Goal: Information Seeking & Learning: Learn about a topic

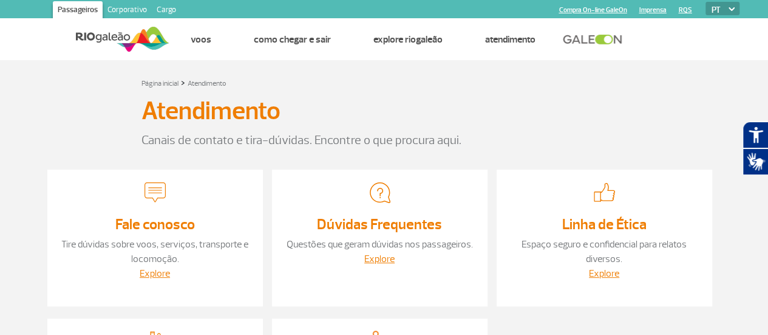
click at [162, 8] on link "Cargo" at bounding box center [166, 10] width 29 height 19
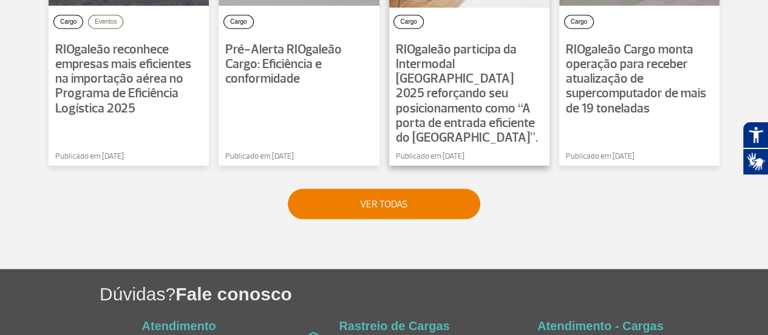
scroll to position [1134, 0]
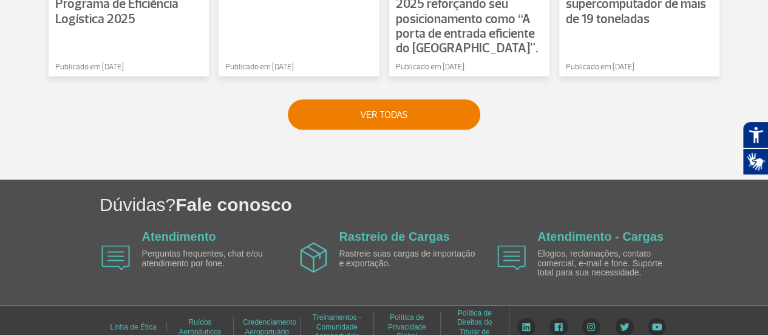
click at [332, 313] on link "Treinamentos - Comunidade Aeroportuária" at bounding box center [337, 326] width 49 height 36
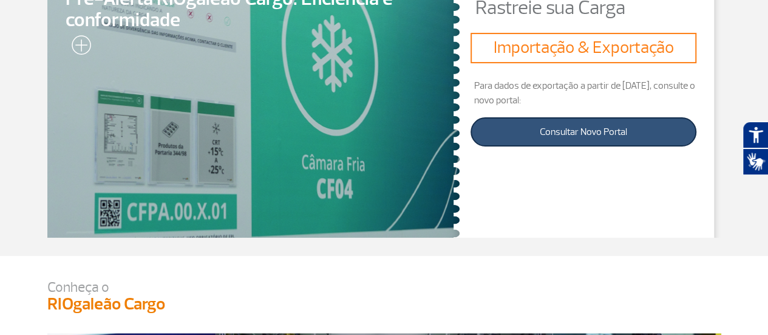
scroll to position [0, 0]
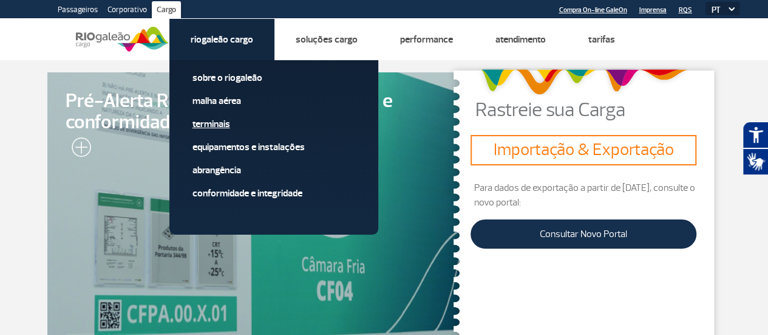
click at [209, 126] on link "Terminais" at bounding box center [273, 123] width 163 height 13
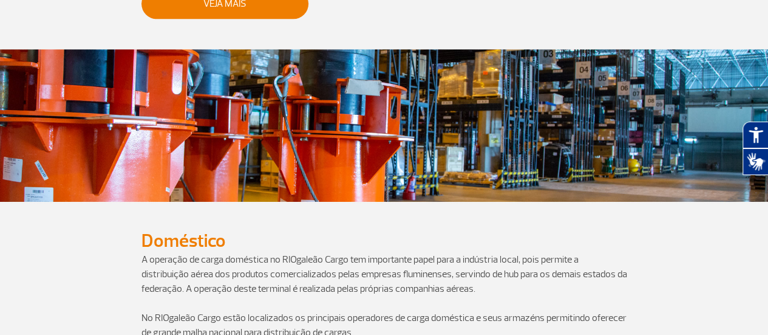
scroll to position [650, 0]
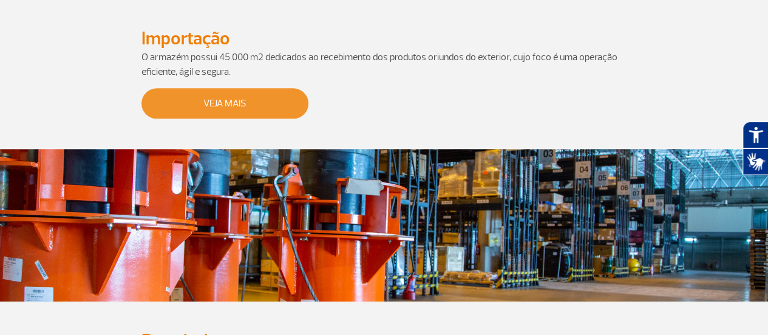
click at [197, 104] on link "Veja Mais" at bounding box center [224, 103] width 167 height 30
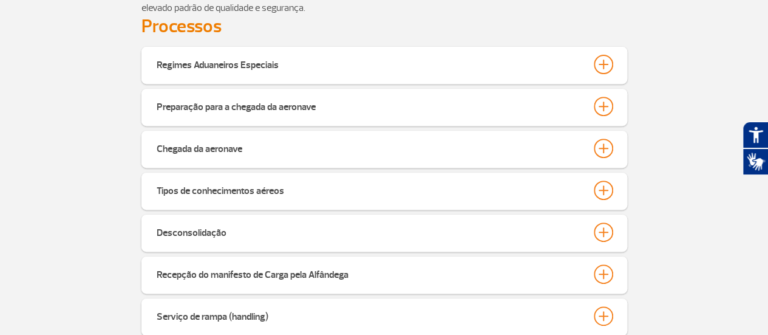
scroll to position [277, 0]
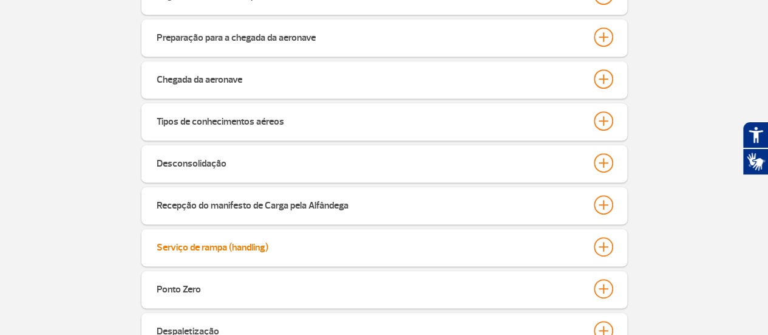
click at [204, 243] on div "Serviço de rampa (handling)" at bounding box center [213, 245] width 112 height 17
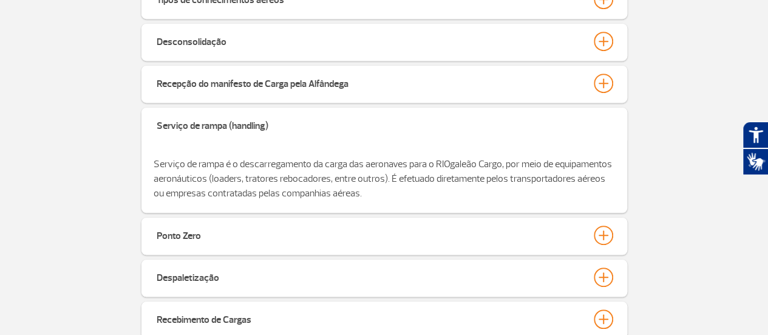
scroll to position [459, 0]
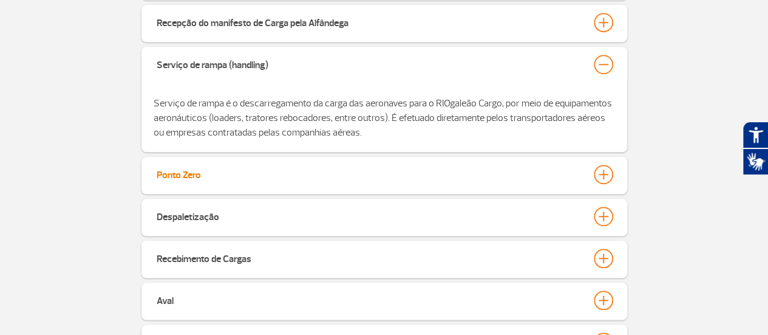
click at [429, 181] on button "Ponto Zero" at bounding box center [384, 174] width 457 height 21
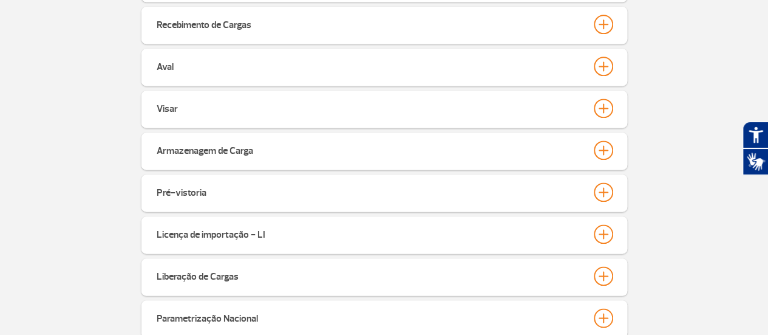
scroll to position [823, 0]
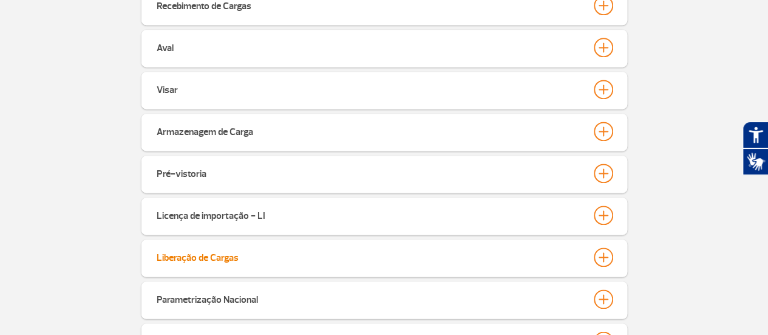
click at [222, 259] on div "Liberação de Cargas" at bounding box center [198, 255] width 82 height 17
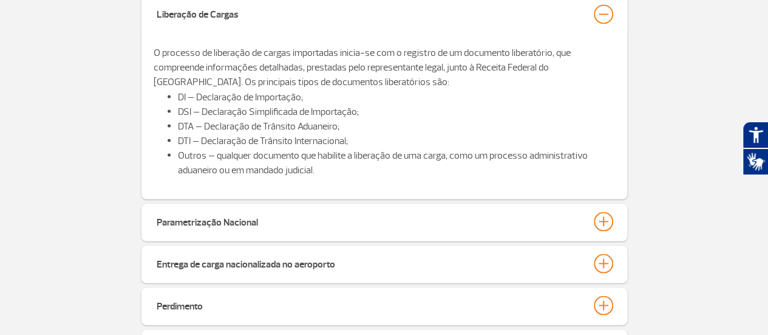
scroll to position [1127, 0]
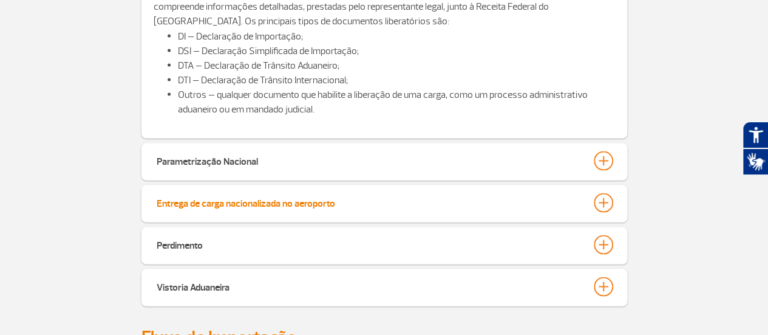
click at [245, 202] on div "Entrega de carga nacionalizada no aeroporto" at bounding box center [246, 200] width 179 height 17
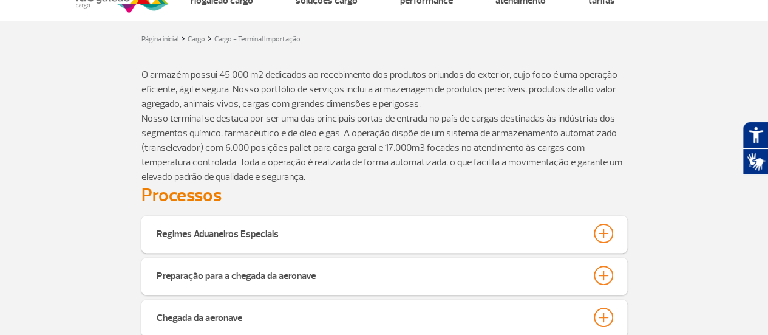
scroll to position [0, 0]
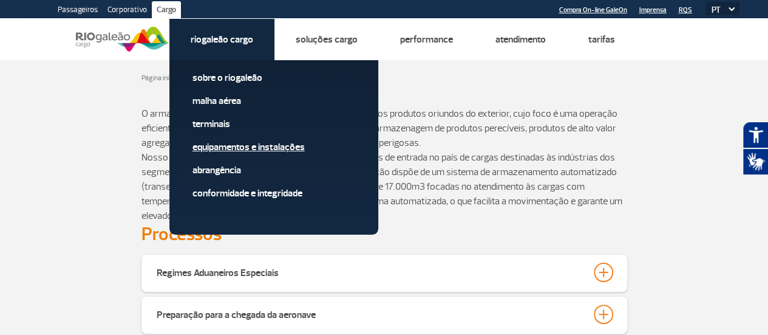
click at [239, 148] on link "Equipamentos e Instalações" at bounding box center [273, 146] width 163 height 13
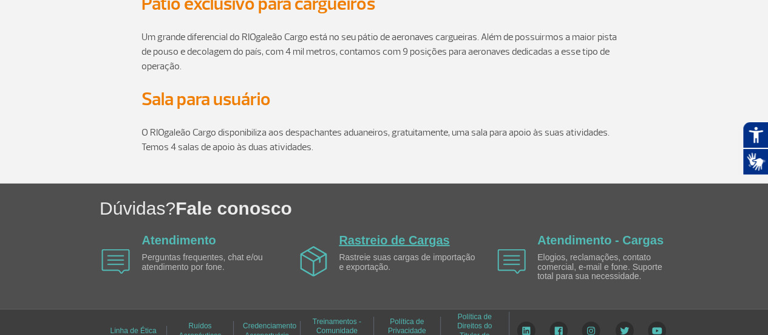
scroll to position [1718, 0]
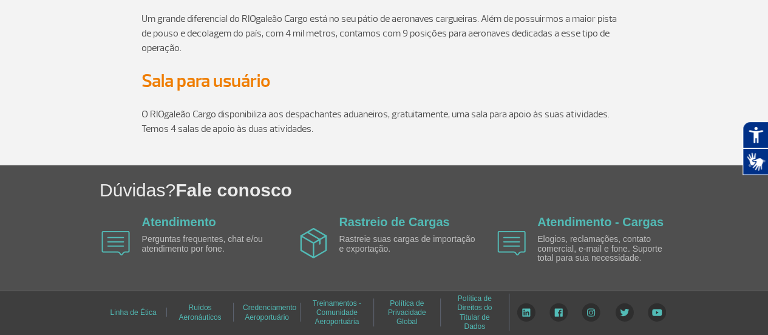
click at [335, 315] on link "Treinamentos - Comunidade Aeroportuária" at bounding box center [337, 312] width 49 height 36
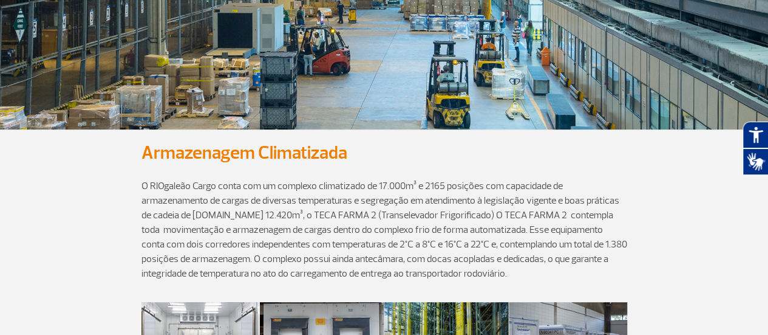
scroll to position [18, 0]
